Goal: Book appointment/travel/reservation

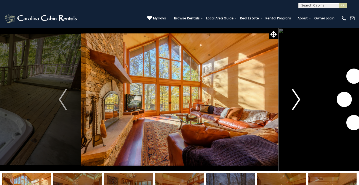
click at [298, 99] on img "Next" at bounding box center [296, 100] width 8 height 22
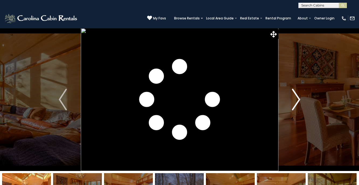
click at [299, 99] on img "Next" at bounding box center [296, 100] width 8 height 22
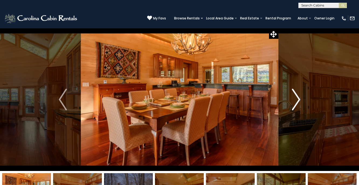
click at [299, 98] on img "Next" at bounding box center [296, 100] width 8 height 22
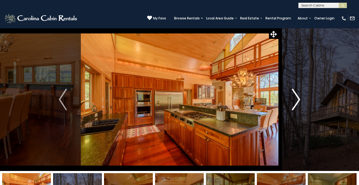
click at [299, 98] on img "Next" at bounding box center [296, 100] width 8 height 22
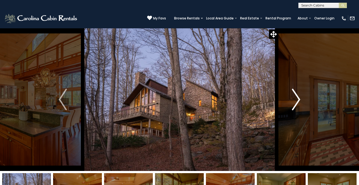
click at [298, 99] on img "Next" at bounding box center [296, 100] width 8 height 22
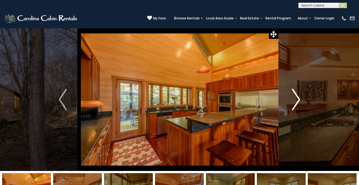
click at [298, 99] on img "Next" at bounding box center [296, 100] width 8 height 22
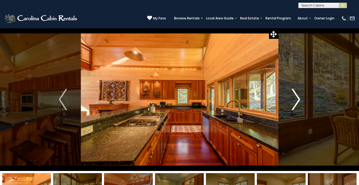
click at [298, 99] on img "Next" at bounding box center [296, 100] width 8 height 22
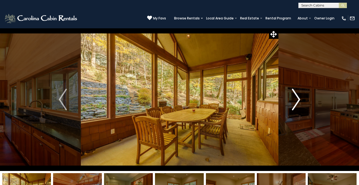
click at [298, 99] on img "Next" at bounding box center [296, 100] width 8 height 22
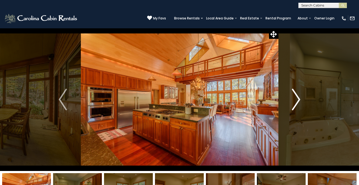
click at [298, 99] on img "Next" at bounding box center [296, 100] width 8 height 22
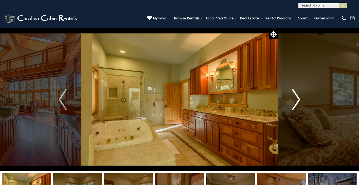
click at [298, 99] on img "Next" at bounding box center [296, 100] width 8 height 22
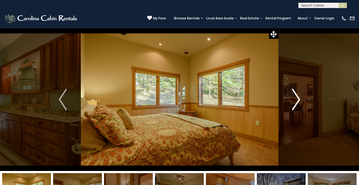
click at [298, 99] on img "Next" at bounding box center [296, 100] width 8 height 22
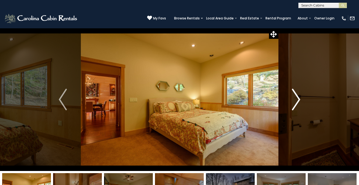
click at [298, 99] on img "Next" at bounding box center [296, 100] width 8 height 22
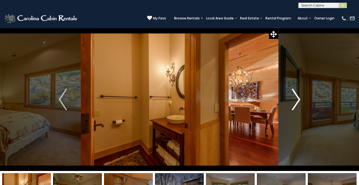
click at [298, 99] on img "Next" at bounding box center [296, 100] width 8 height 22
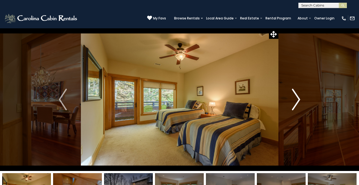
click at [298, 99] on img "Next" at bounding box center [296, 100] width 8 height 22
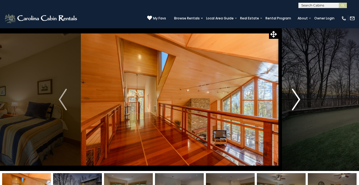
click at [298, 99] on img "Next" at bounding box center [296, 100] width 8 height 22
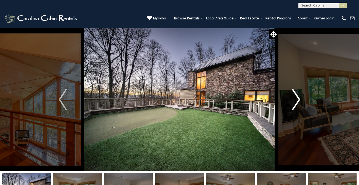
click at [298, 99] on img "Next" at bounding box center [296, 100] width 8 height 22
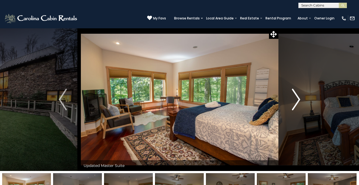
click at [298, 99] on img "Next" at bounding box center [296, 100] width 8 height 22
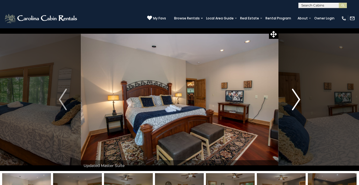
click at [298, 99] on img "Next" at bounding box center [296, 100] width 8 height 22
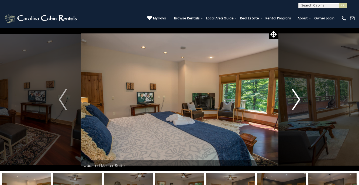
click at [298, 99] on img "Next" at bounding box center [296, 100] width 8 height 22
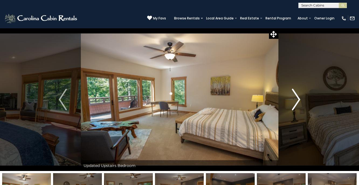
click at [298, 99] on img "Next" at bounding box center [296, 100] width 8 height 22
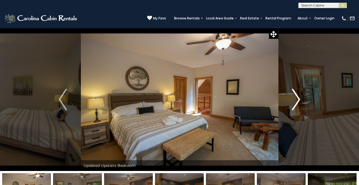
click at [298, 99] on img "Next" at bounding box center [296, 100] width 8 height 22
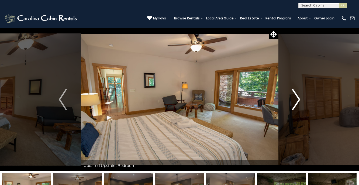
click at [298, 99] on img "Next" at bounding box center [296, 100] width 8 height 22
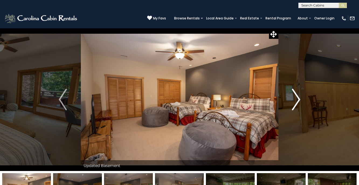
click at [298, 99] on img "Next" at bounding box center [296, 100] width 8 height 22
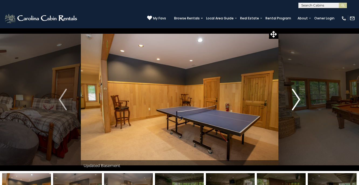
click at [298, 99] on img "Next" at bounding box center [296, 100] width 8 height 22
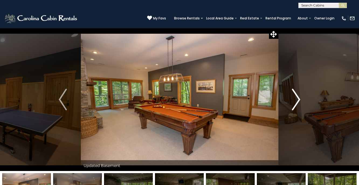
click at [298, 99] on img "Next" at bounding box center [296, 100] width 8 height 22
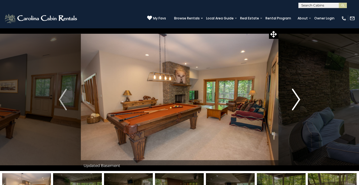
click at [298, 99] on img "Next" at bounding box center [296, 100] width 8 height 22
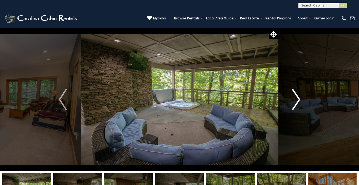
click at [298, 99] on img "Next" at bounding box center [296, 100] width 8 height 22
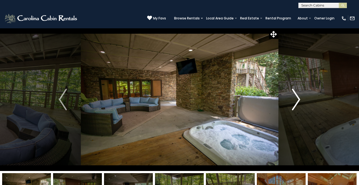
click at [298, 99] on img "Next" at bounding box center [296, 100] width 8 height 22
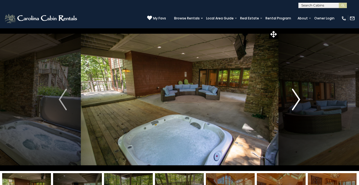
click at [298, 99] on img "Next" at bounding box center [296, 100] width 8 height 22
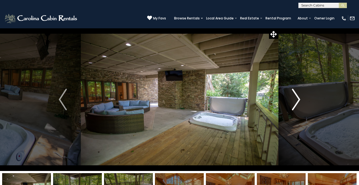
click at [298, 99] on img "Next" at bounding box center [296, 100] width 8 height 22
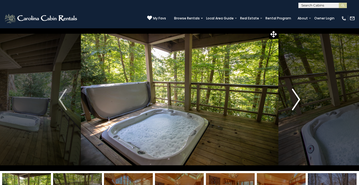
click at [298, 99] on img "Next" at bounding box center [296, 100] width 8 height 22
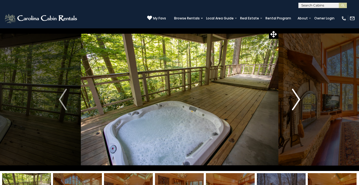
click at [298, 99] on img "Next" at bounding box center [296, 100] width 8 height 22
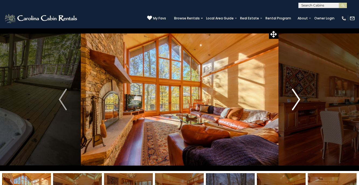
click at [298, 99] on img "Next" at bounding box center [296, 100] width 8 height 22
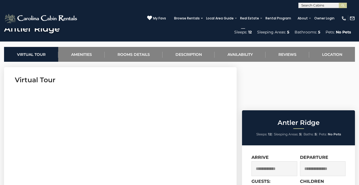
scroll to position [202, 0]
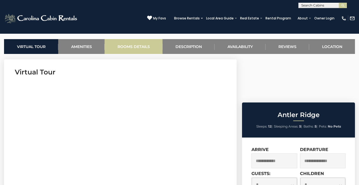
click at [128, 46] on link "Rooms Details" at bounding box center [134, 46] width 58 height 15
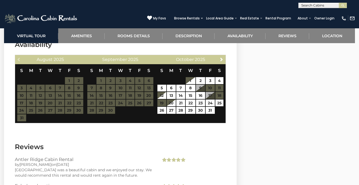
scroll to position [1132, 0]
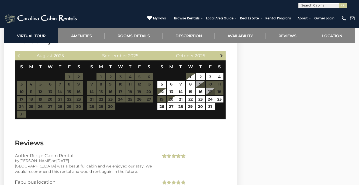
click at [222, 58] on span "Next" at bounding box center [221, 55] width 4 height 4
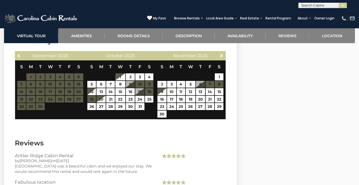
click at [222, 58] on span "Next" at bounding box center [221, 55] width 4 height 4
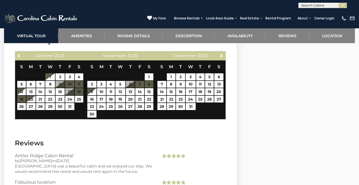
click at [222, 58] on span "Next" at bounding box center [221, 55] width 4 height 4
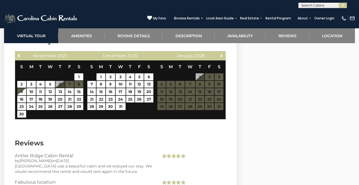
click at [222, 58] on span "Next" at bounding box center [221, 55] width 4 height 4
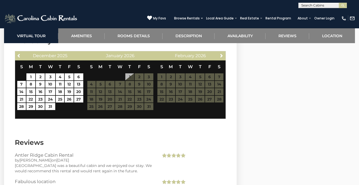
click at [222, 58] on span "Next" at bounding box center [221, 55] width 4 height 4
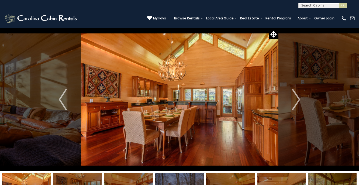
scroll to position [0, 0]
